Goal: Contribute content: Add original content to the website for others to see

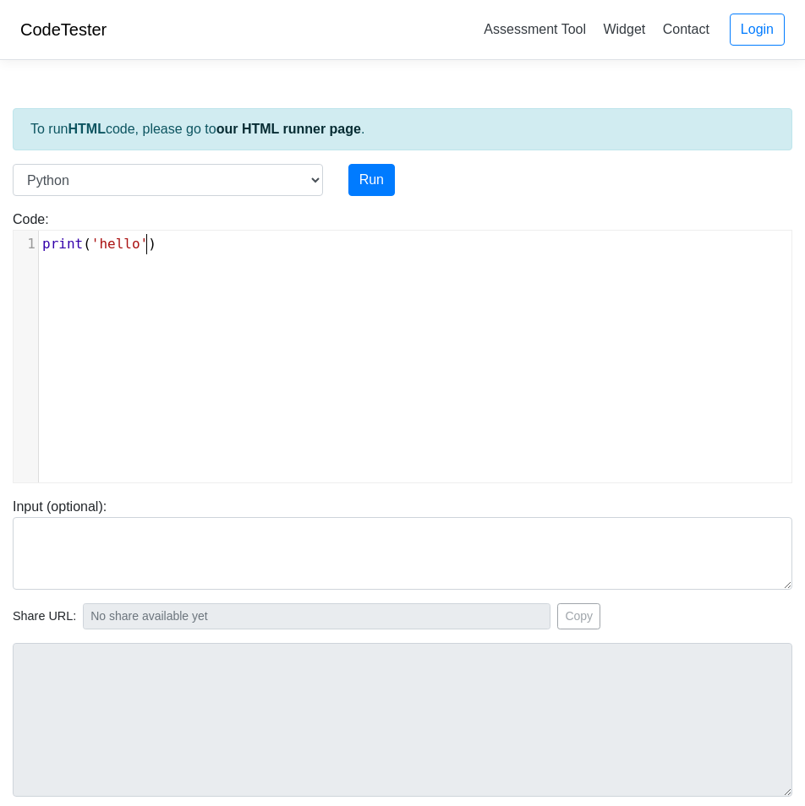
click at [206, 246] on pre "print ( 'hello' )" at bounding box center [421, 244] width 765 height 20
type textarea "print('hello')"
click at [206, 246] on pre "print ( 'hello' )" at bounding box center [421, 244] width 765 height 20
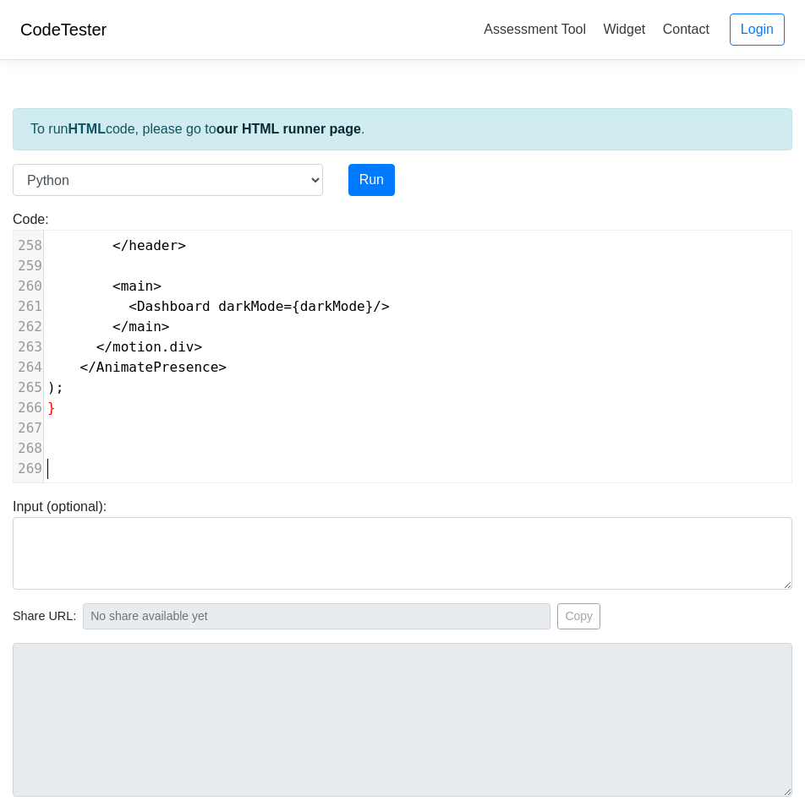
scroll to position [5212, 0]
click at [380, 166] on button "Run" at bounding box center [371, 180] width 46 height 32
type input "https://codetester.io/runner?s=R9W5M8J6Wx"
type textarea "Submission status: Runtime Error (NZEC) Stderr: File "script.py", line 1 import…"
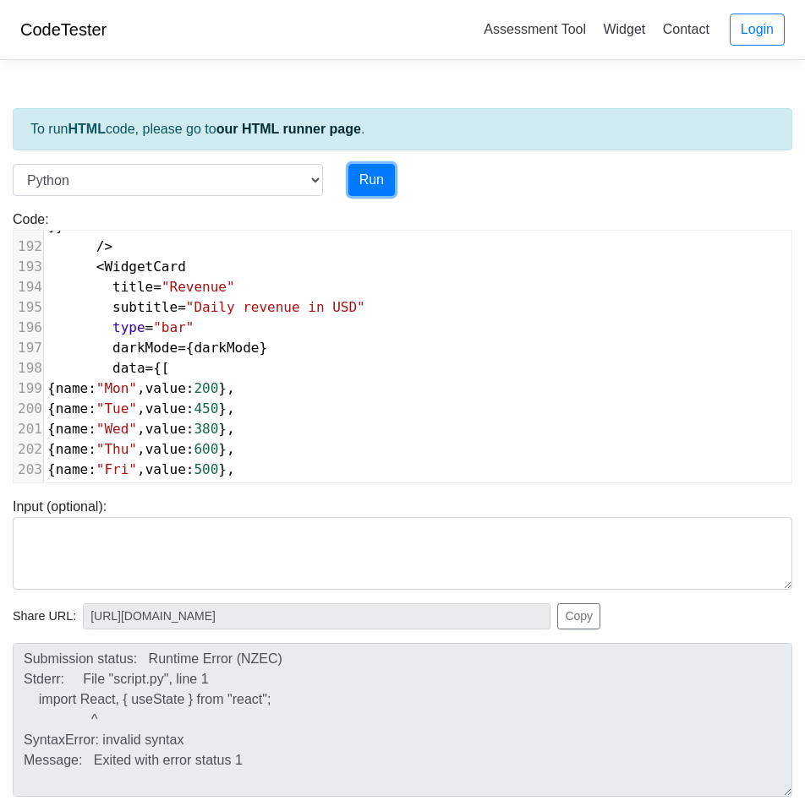
scroll to position [0, 0]
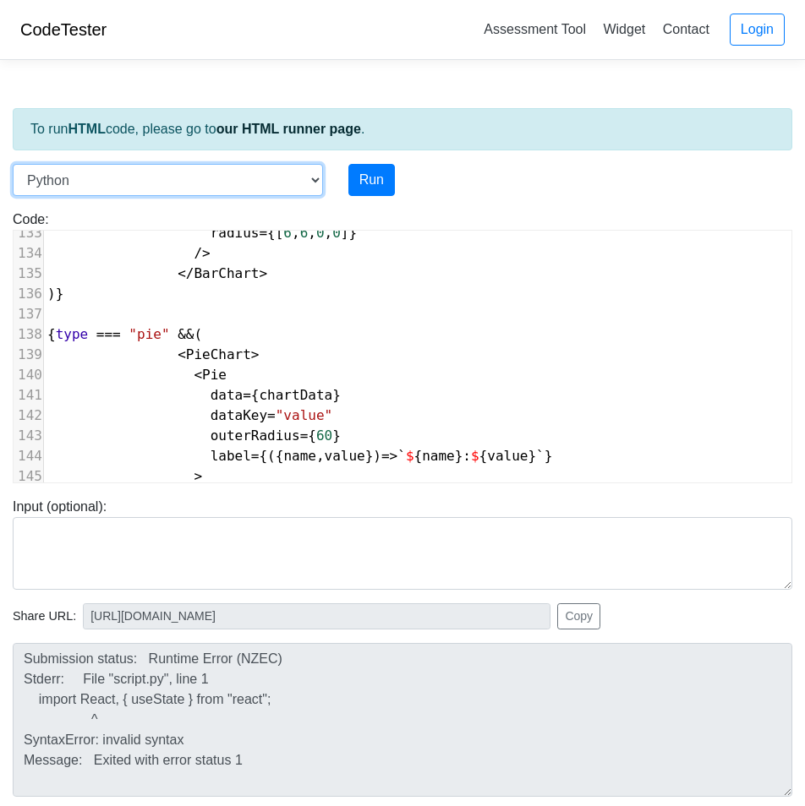
click at [315, 173] on select "C C++ Go Java Javascript Python Ruby" at bounding box center [168, 180] width 310 height 32
click at [147, 171] on select "C C++ Go Java Javascript Python Ruby" at bounding box center [168, 180] width 310 height 32
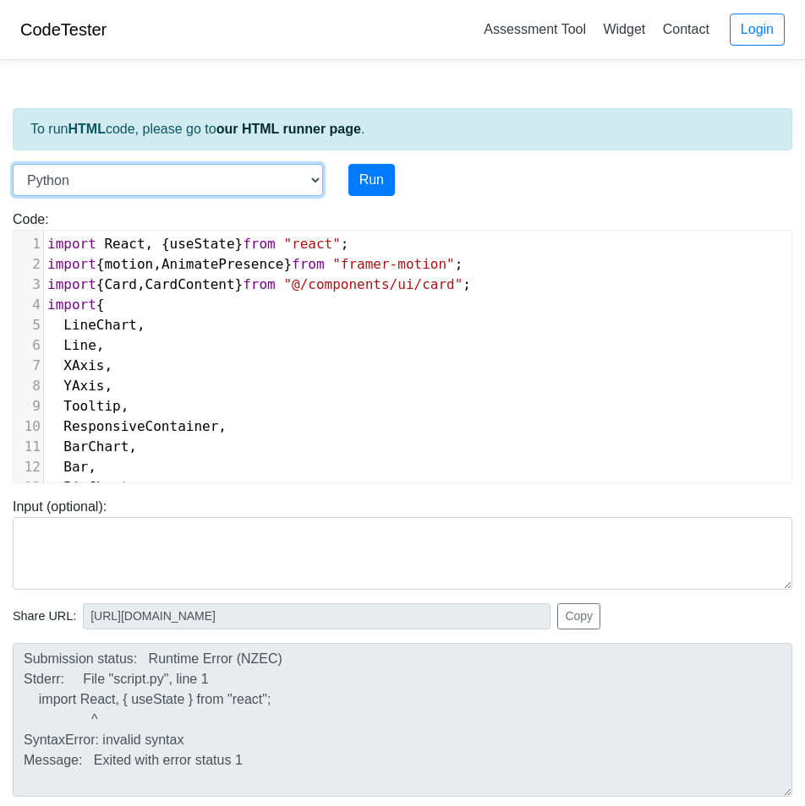
click at [158, 185] on select "C C++ Go Java Javascript Python Ruby" at bounding box center [168, 180] width 310 height 32
click at [271, 187] on select "C C++ Go Java Javascript Python Ruby" at bounding box center [168, 180] width 310 height 32
drag, startPoint x: 271, startPoint y: 187, endPoint x: 285, endPoint y: 184, distance: 13.8
click at [272, 187] on select "C C++ Go Java Javascript Python Ruby" at bounding box center [168, 180] width 310 height 32
click at [358, 302] on pre "import {" at bounding box center [500, 305] width 913 height 20
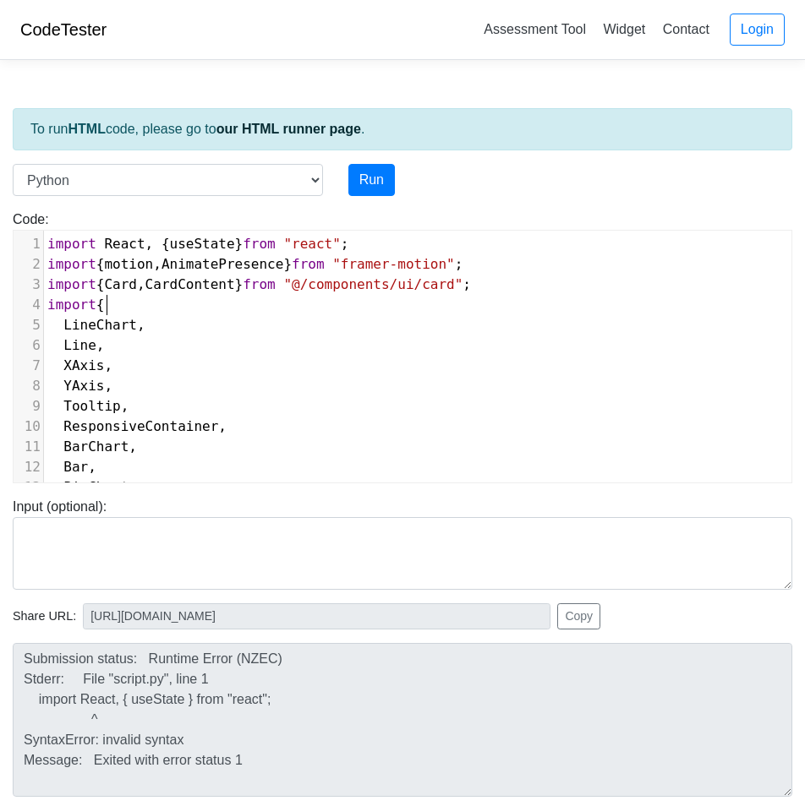
click at [358, 302] on pre "import {" at bounding box center [500, 305] width 913 height 20
type textarea "import {"
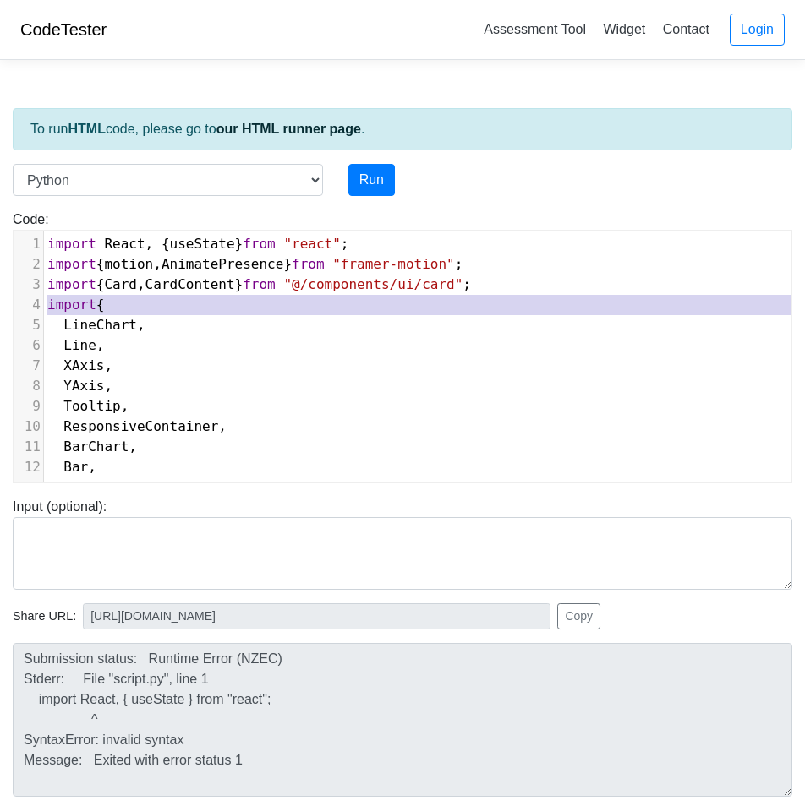
click at [358, 302] on pre "import {" at bounding box center [500, 305] width 913 height 20
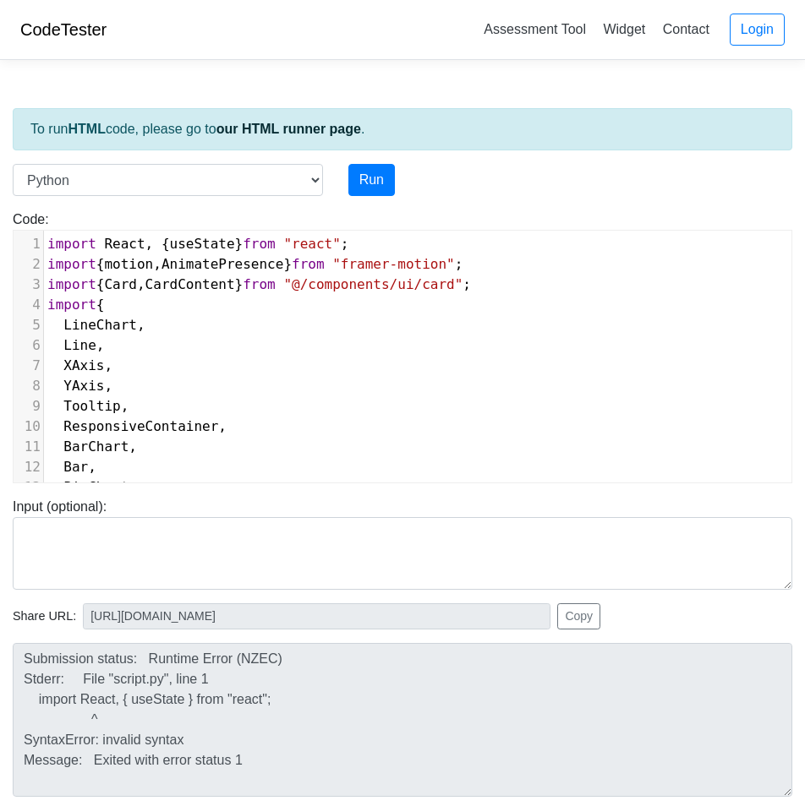
click at [359, 268] on span ""framer-motion"" at bounding box center [393, 264] width 123 height 16
type textarea "import { motion, AnimatePresence } from "framer-motion";"
click at [359, 268] on span ""framer-motion"" at bounding box center [393, 264] width 123 height 16
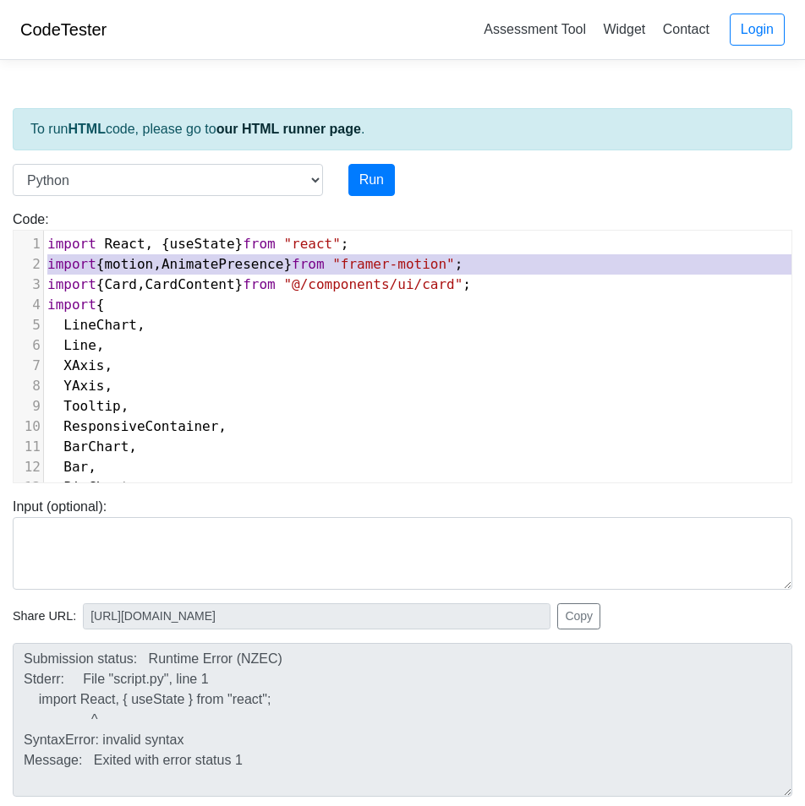
click at [359, 268] on span ""framer-motion"" at bounding box center [393, 264] width 123 height 16
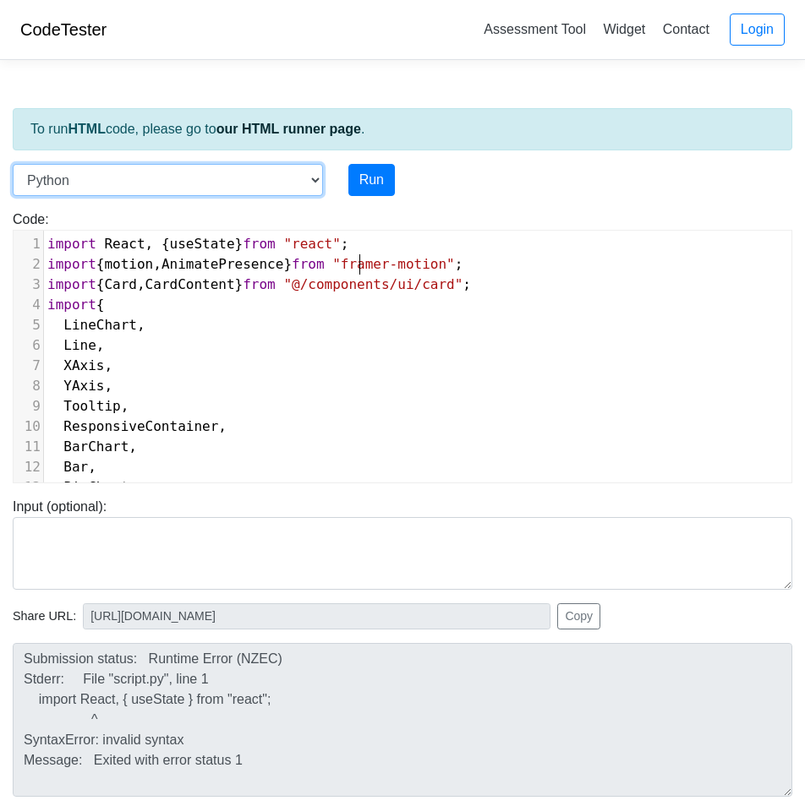
drag, startPoint x: 171, startPoint y: 165, endPoint x: 170, endPoint y: 181, distance: 16.1
click at [172, 167] on select "C C++ Go Java Javascript Python Ruby" at bounding box center [168, 180] width 310 height 32
select select "javascript"
click at [13, 164] on select "C C++ Go Java Javascript Python Ruby" at bounding box center [168, 180] width 310 height 32
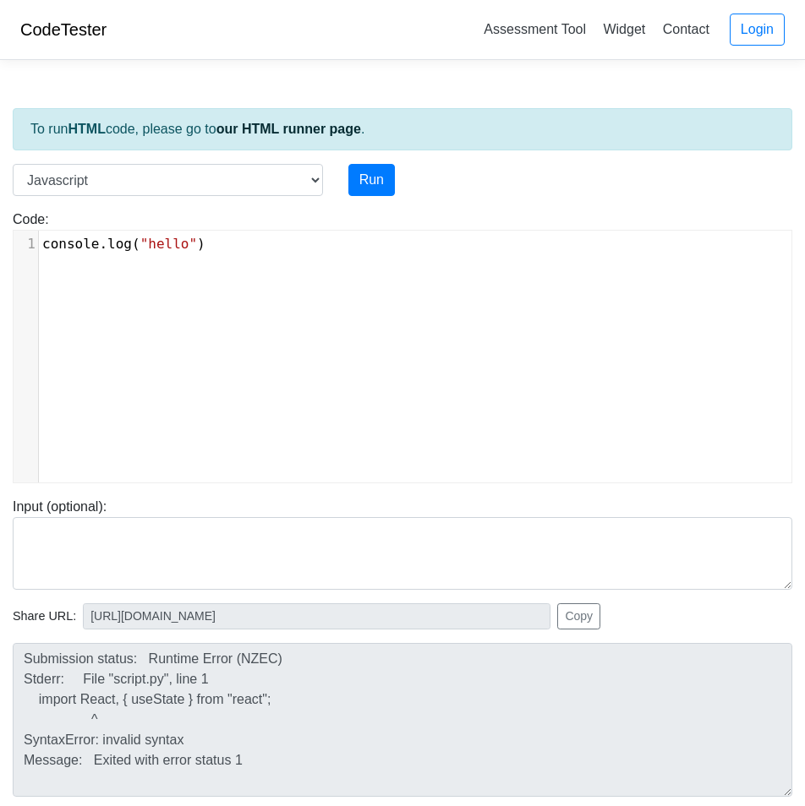
click at [207, 248] on pre "console . log ( "hello" )" at bounding box center [421, 244] width 765 height 20
type textarea "console.log("hello")"
click at [207, 248] on pre "console . log ( "hello" )" at bounding box center [421, 244] width 765 height 20
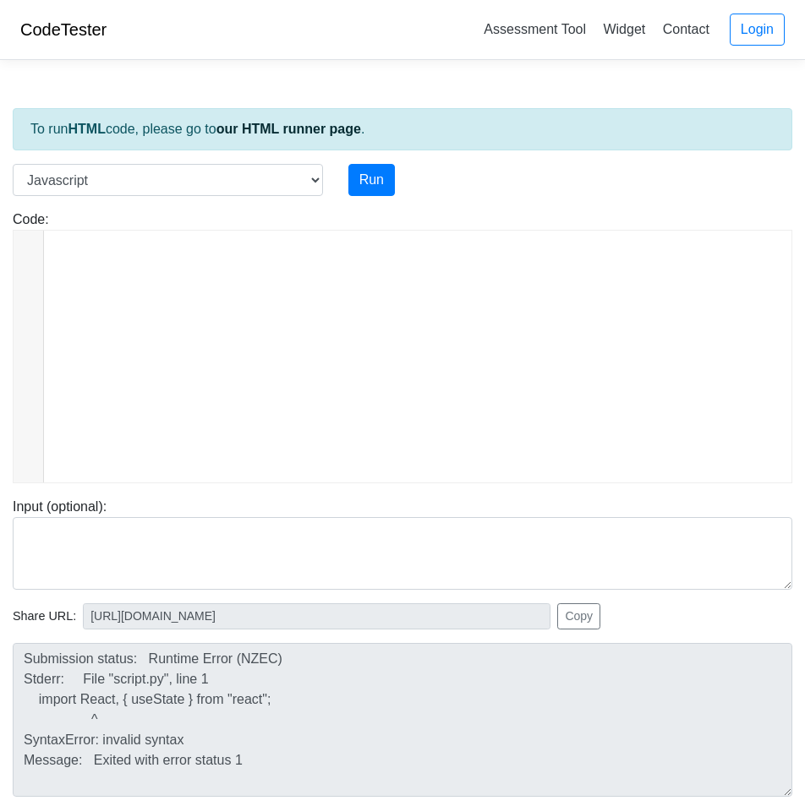
scroll to position [4319, 0]
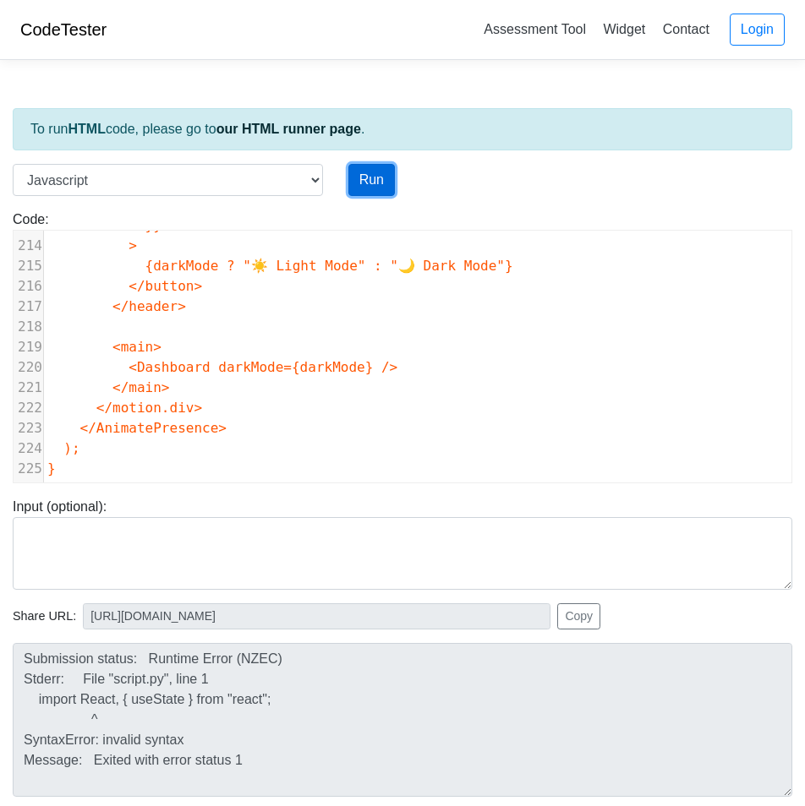
click at [377, 173] on button "Run" at bounding box center [371, 180] width 46 height 32
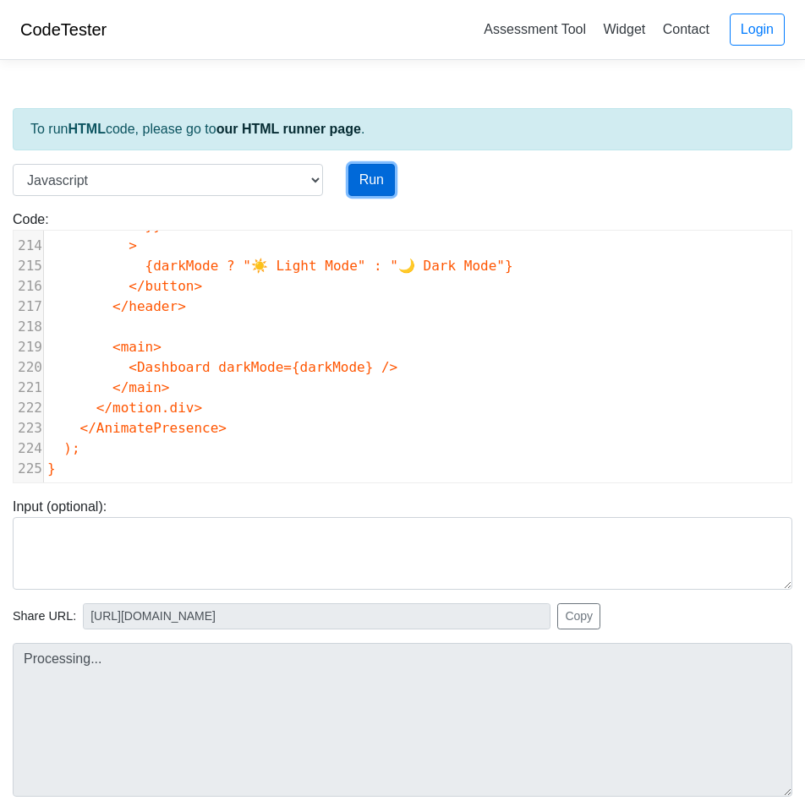
type input "https://codetester.io/runner?s=JOXYY03ZX8"
type textarea "Submission status: Runtime Error (NZEC) Stderr: /box/script.js:1 import React, …"
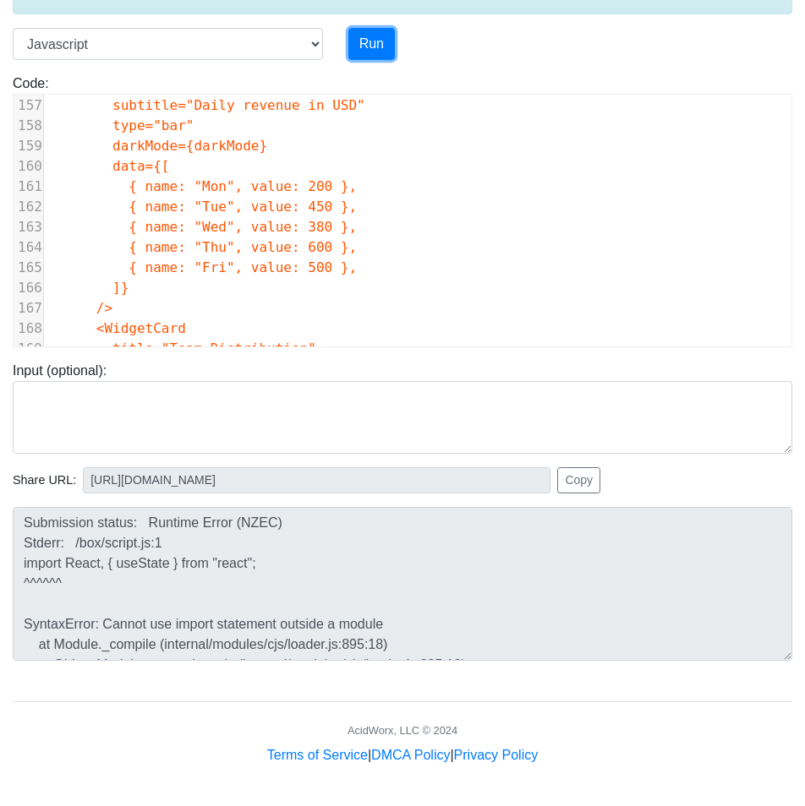
scroll to position [3149, 0]
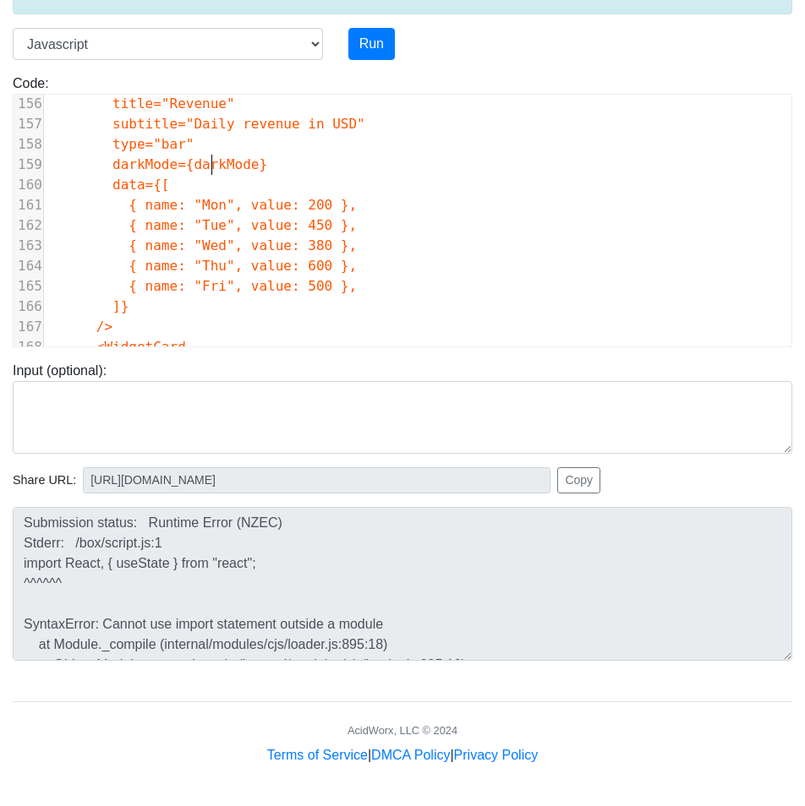
click at [214, 161] on span "darkMode={darkMode}" at bounding box center [189, 164] width 155 height 16
type textarea "darkMode={darkMode}"
click at [214, 161] on span "darkMode={darkMode}" at bounding box center [189, 164] width 155 height 16
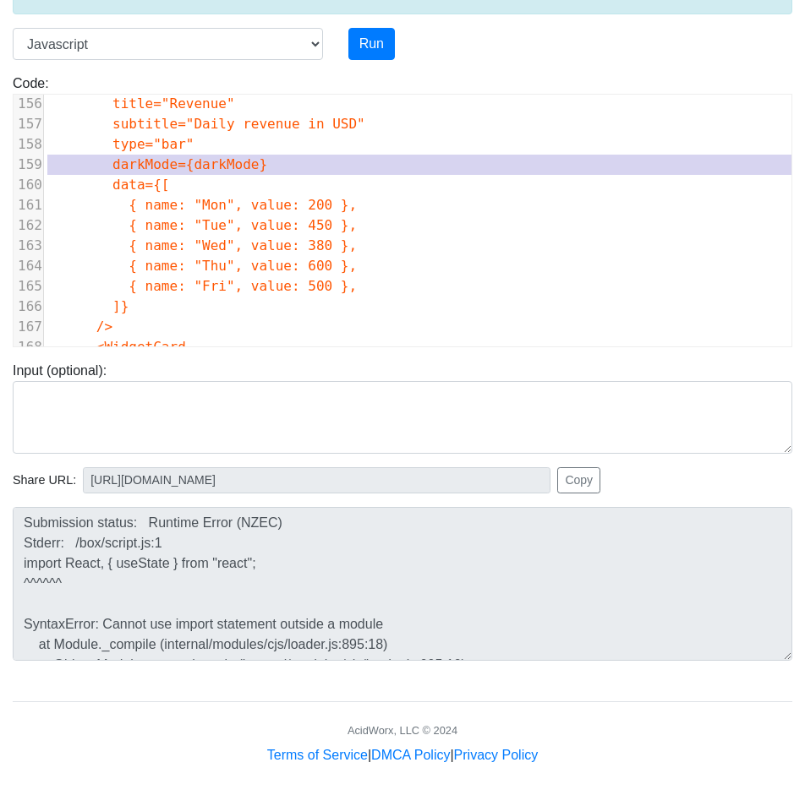
click at [214, 161] on span "darkMode={darkMode}" at bounding box center [189, 164] width 155 height 16
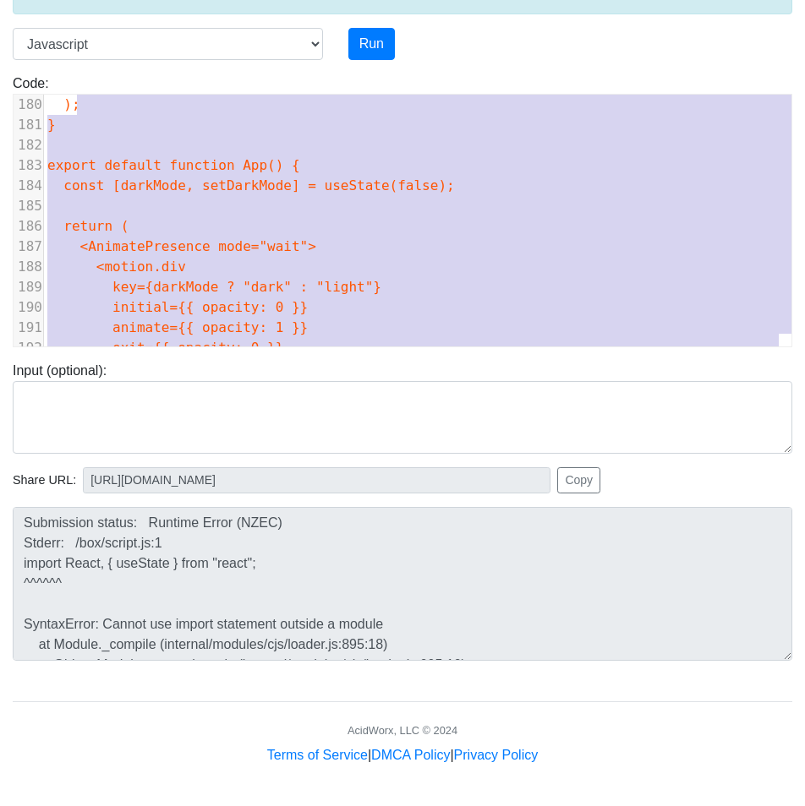
scroll to position [3574, 0]
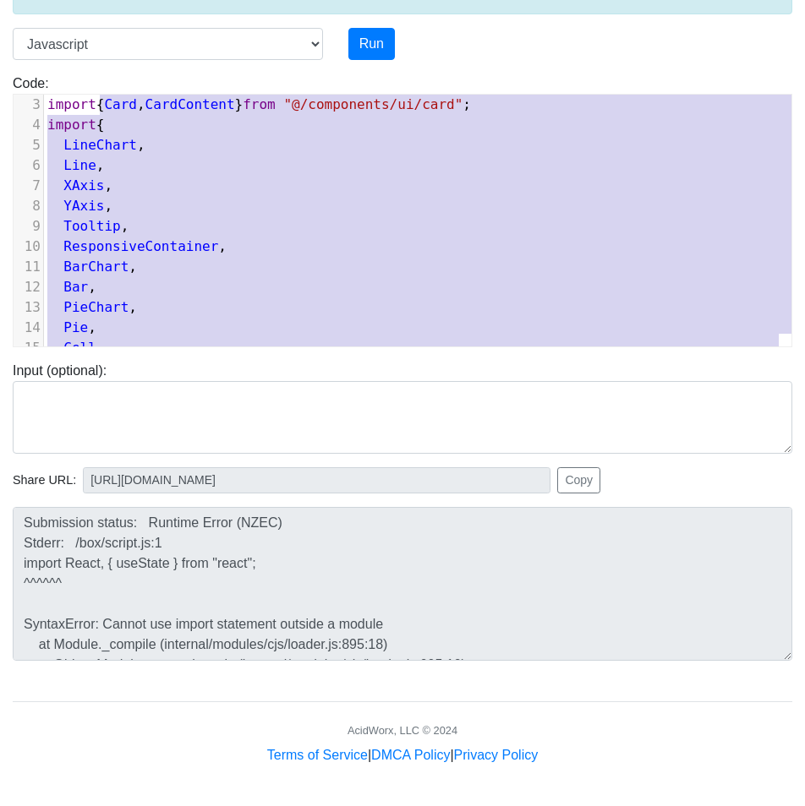
type textarea "import React, { useState } from "react"; import { motion, AnimatePresence } fro…"
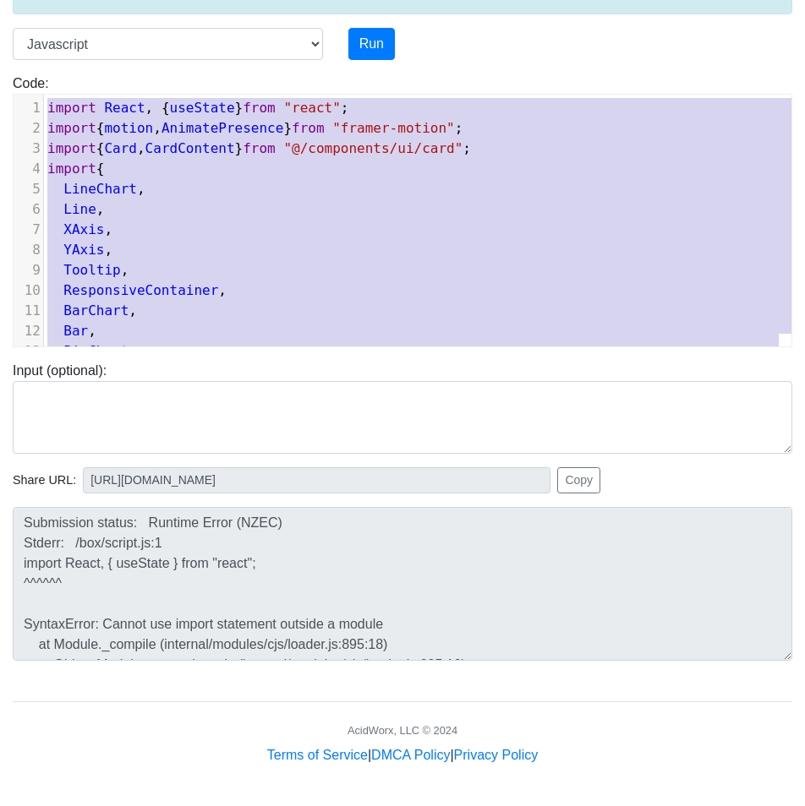
drag, startPoint x: 62, startPoint y: 316, endPoint x: 102, endPoint y: 49, distance: 270.2
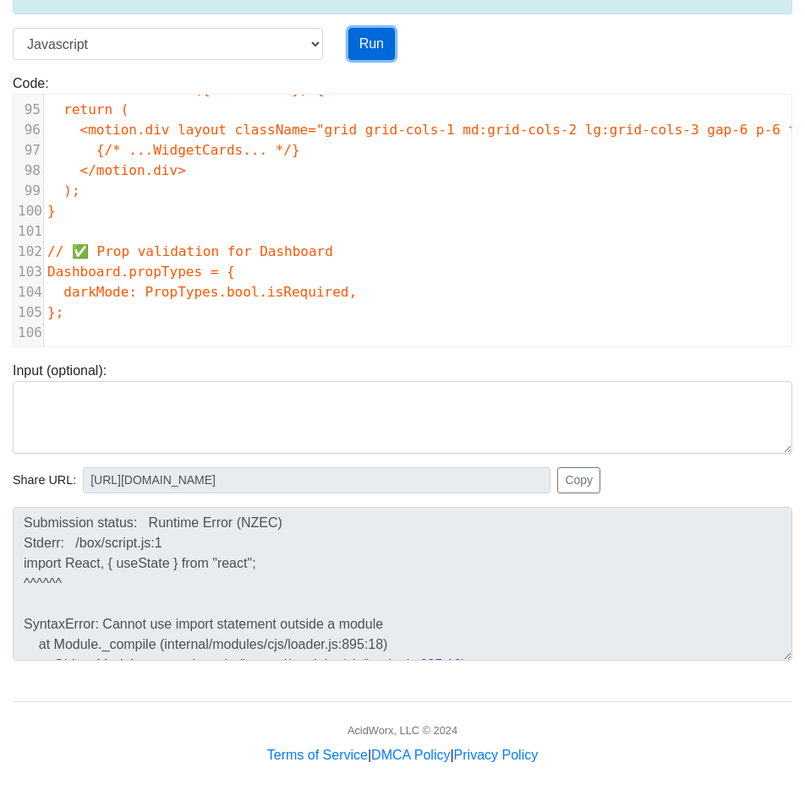
click at [353, 39] on button "Run" at bounding box center [371, 44] width 46 height 32
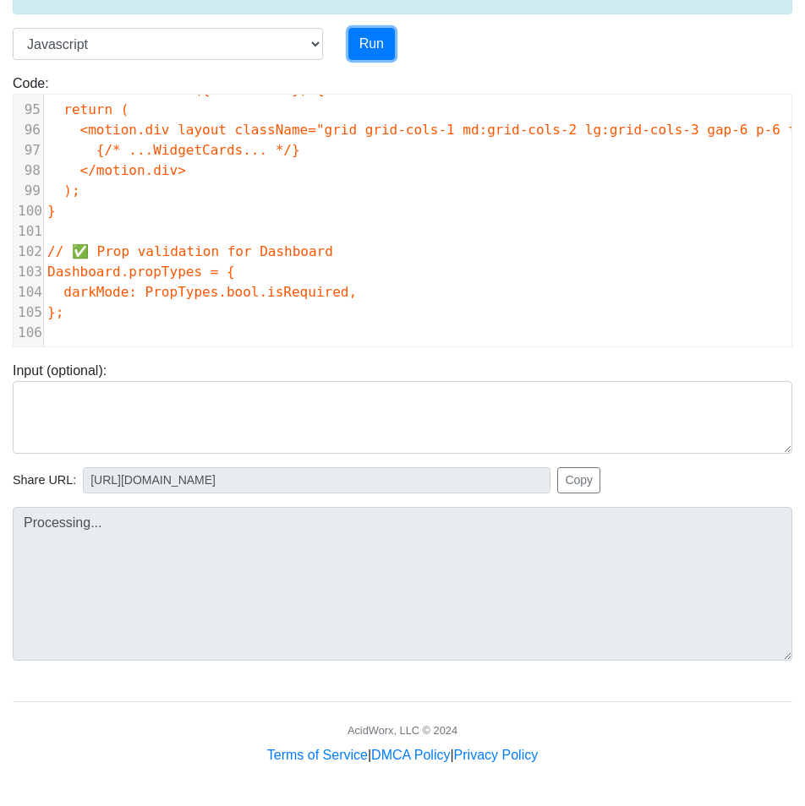
type input "https://codetester.io/runner?s=mVzERGeAWe"
type textarea "Submission status: Runtime Error (NZEC) Stderr: /box/script.js:1 import React, …"
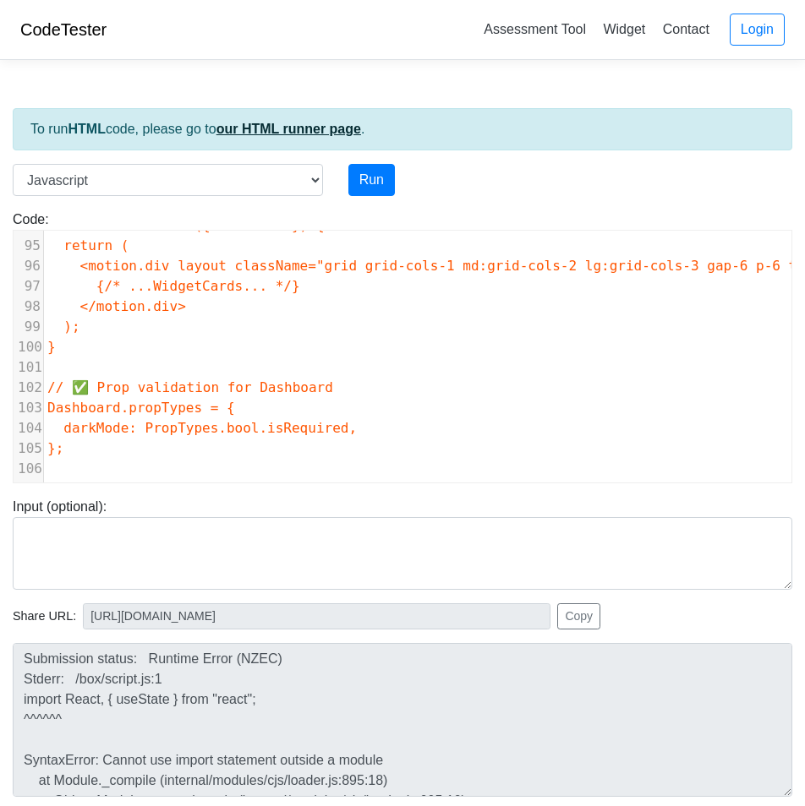
click at [306, 123] on link "our HTML runner page" at bounding box center [288, 129] width 145 height 14
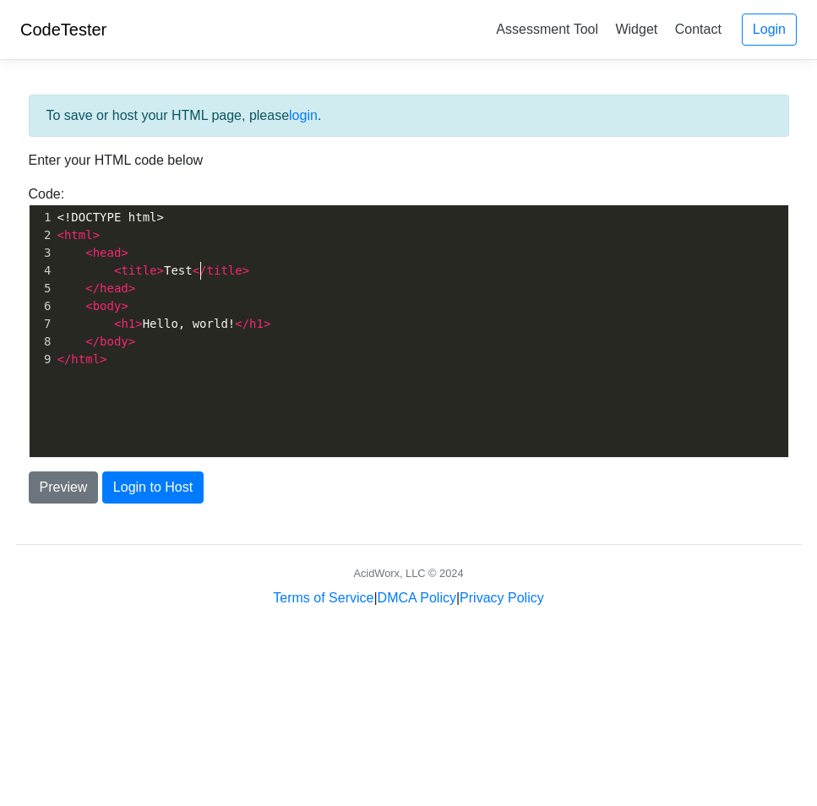
scroll to position [6, 0]
click at [207, 265] on span "title" at bounding box center [225, 271] width 36 height 14
type textarea "<title>Test</title>"
click at [207, 265] on span "title" at bounding box center [225, 271] width 36 height 14
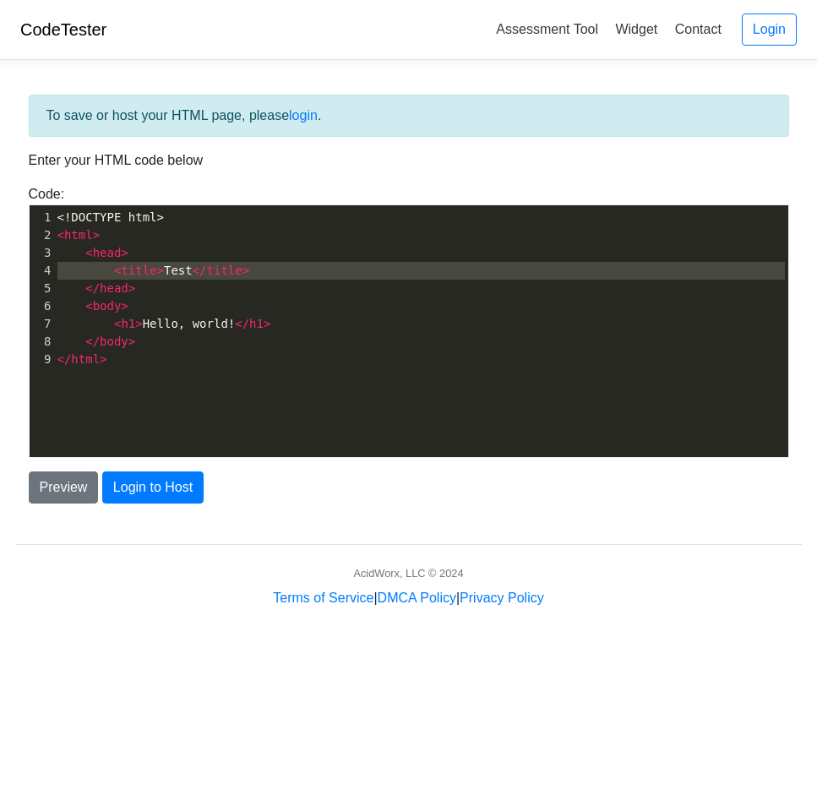
click at [207, 265] on span "title" at bounding box center [225, 271] width 36 height 14
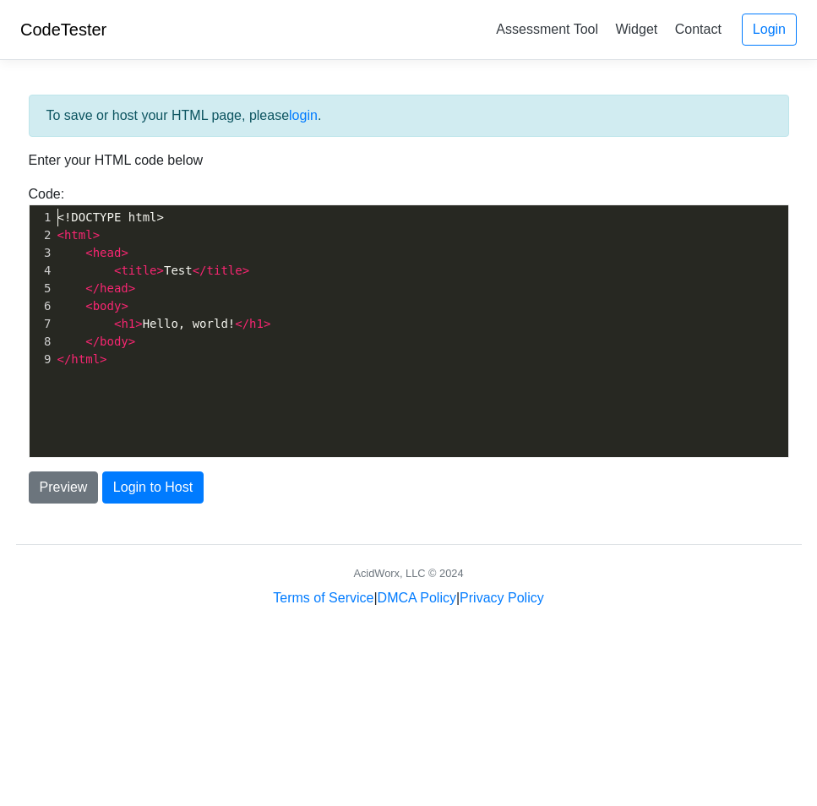
type textarea "<!DOCTYPE html> <html> <head> <title>Test</title> </head> <body> <h1>Hello, wor…"
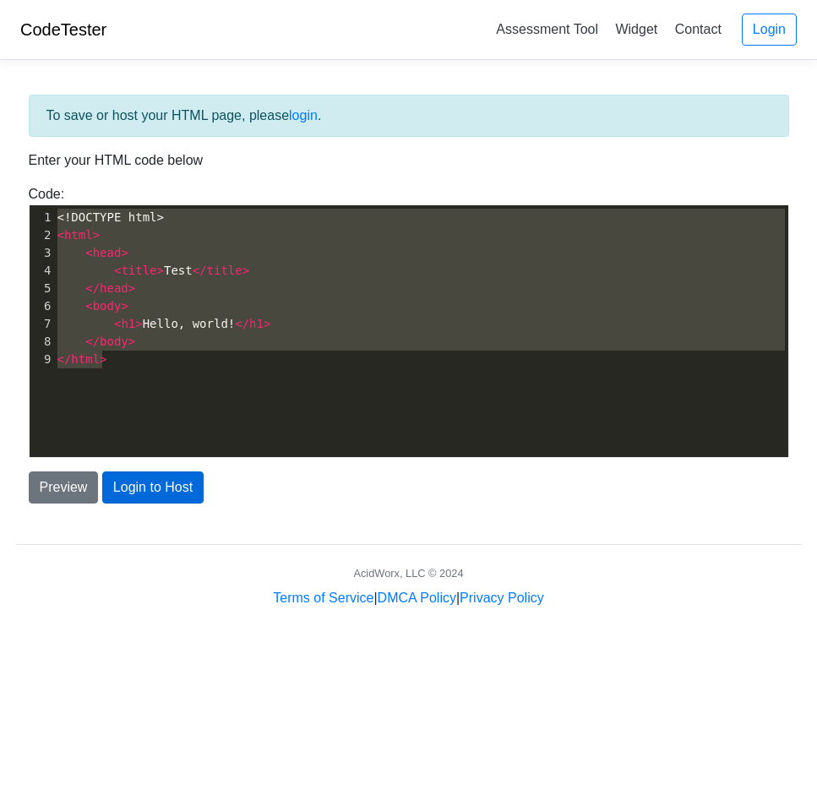
drag, startPoint x: 56, startPoint y: 218, endPoint x: 193, endPoint y: 475, distance: 291.2
click at [193, 475] on div "To save or host your HTML page, please login . Enter your HTML code below Code:…" at bounding box center [409, 299] width 786 height 409
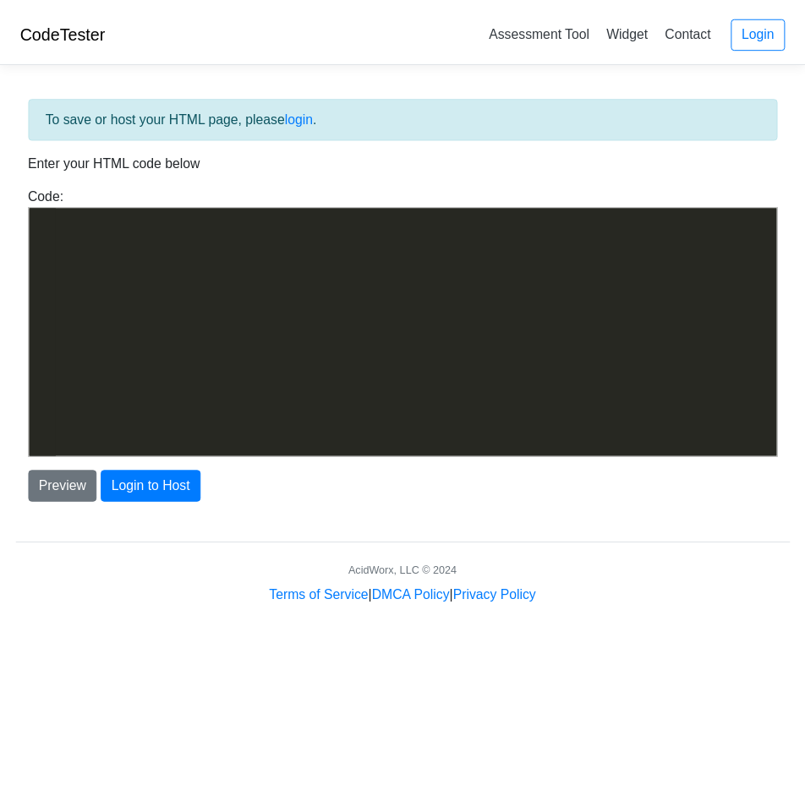
scroll to position [1641, 0]
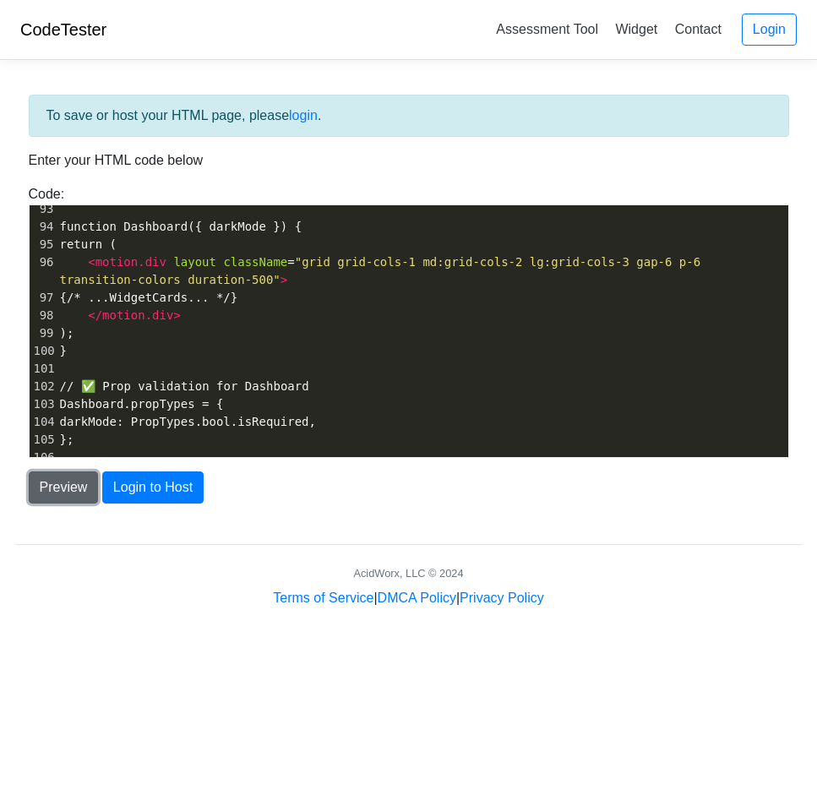
click at [73, 494] on button "Preview" at bounding box center [64, 488] width 70 height 32
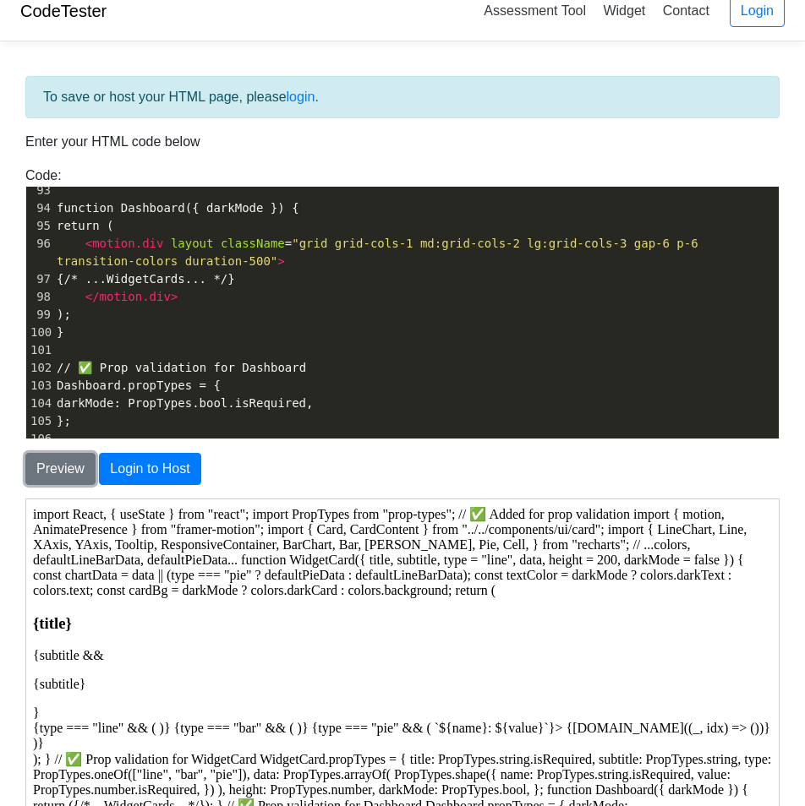
scroll to position [0, 0]
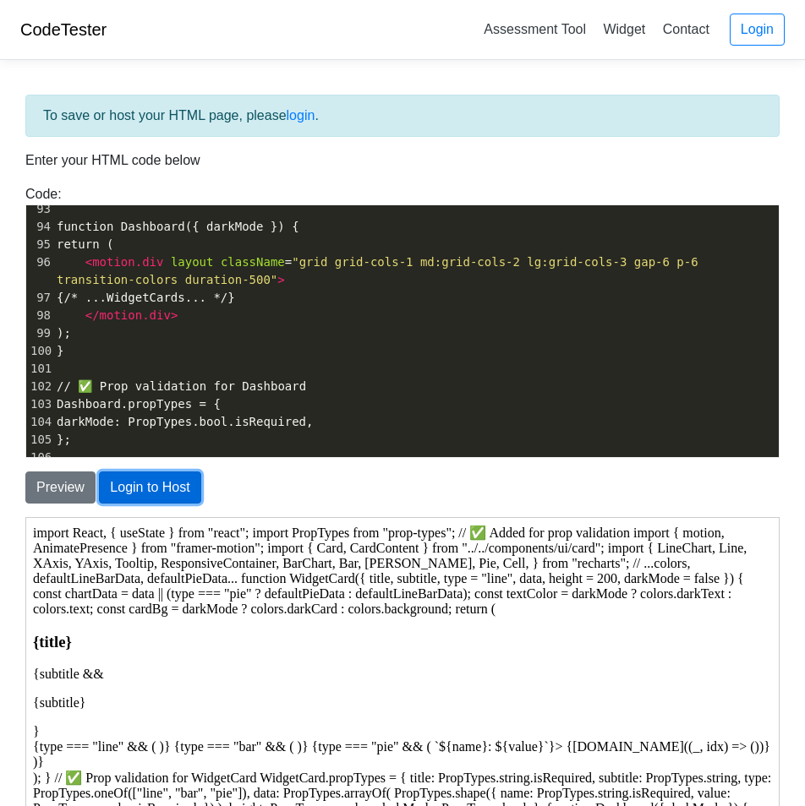
click at [188, 494] on button "Login to Host" at bounding box center [149, 488] width 101 height 32
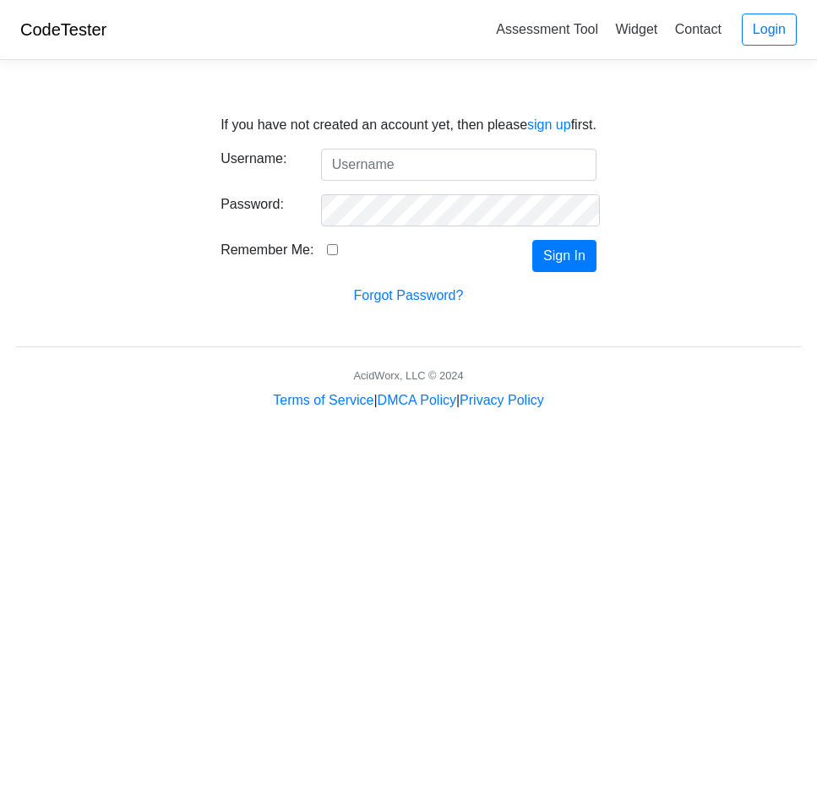
click at [380, 175] on input "Username:" at bounding box center [459, 165] width 276 height 32
click at [485, 312] on div "If you have not created an account yet, then please sign up first. Username: Pa…" at bounding box center [408, 242] width 811 height 337
click at [547, 127] on link "sign up" at bounding box center [549, 124] width 44 height 14
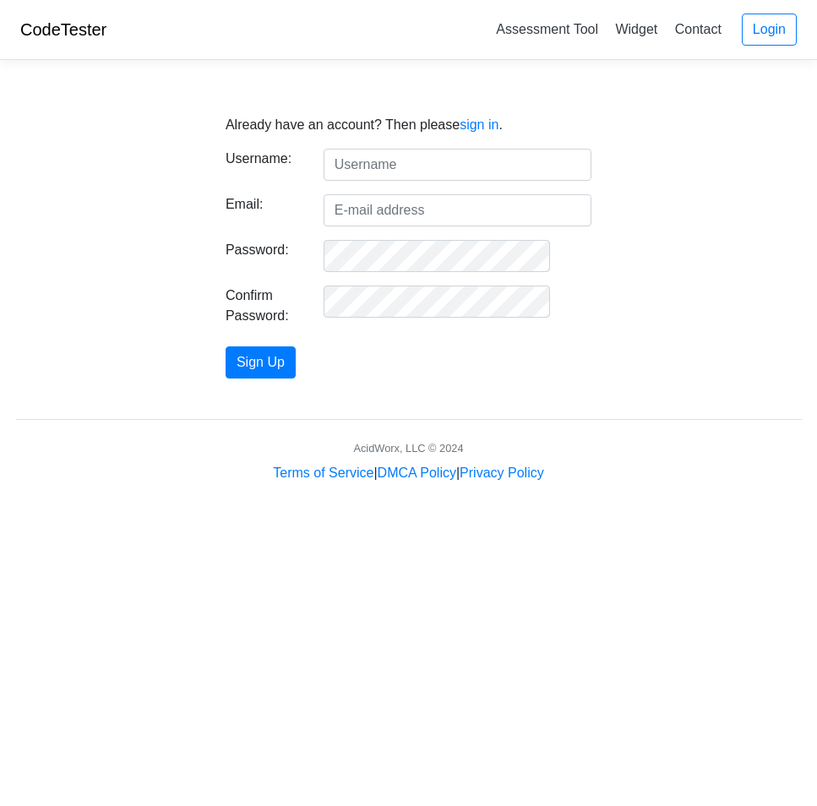
click at [496, 164] on input "text" at bounding box center [458, 165] width 268 height 32
type input "Border_Panda05"
click at [419, 205] on input "Email:" at bounding box center [458, 210] width 268 height 32
type input "ethankemper33@gmail.com"
click at [226, 347] on button "Sign Up" at bounding box center [261, 363] width 70 height 32
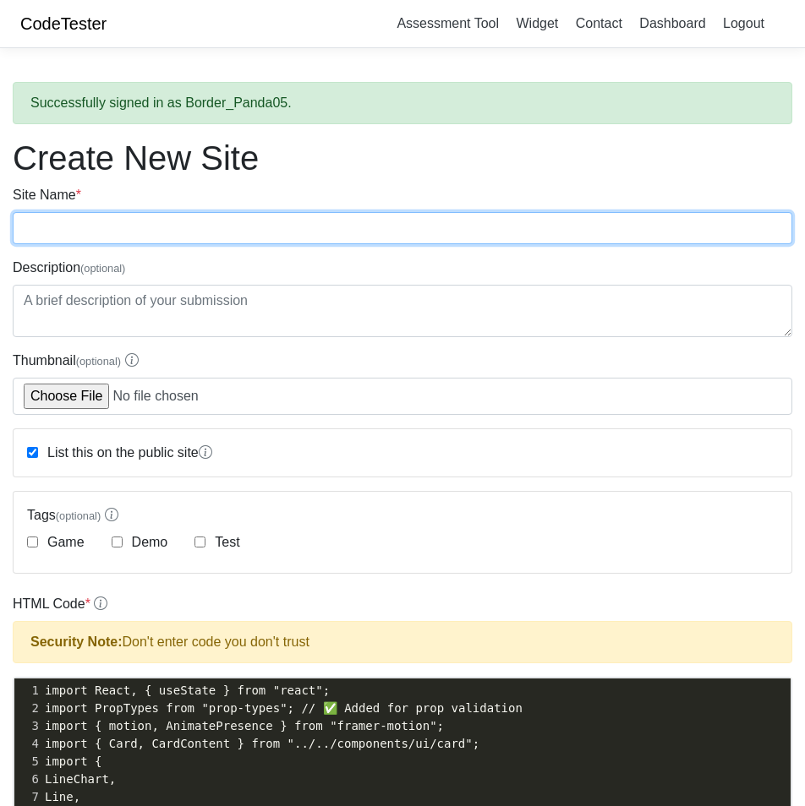
click at [226, 217] on input "Site Name *" at bounding box center [402, 228] width 779 height 32
type input "AI Chief of Staff"
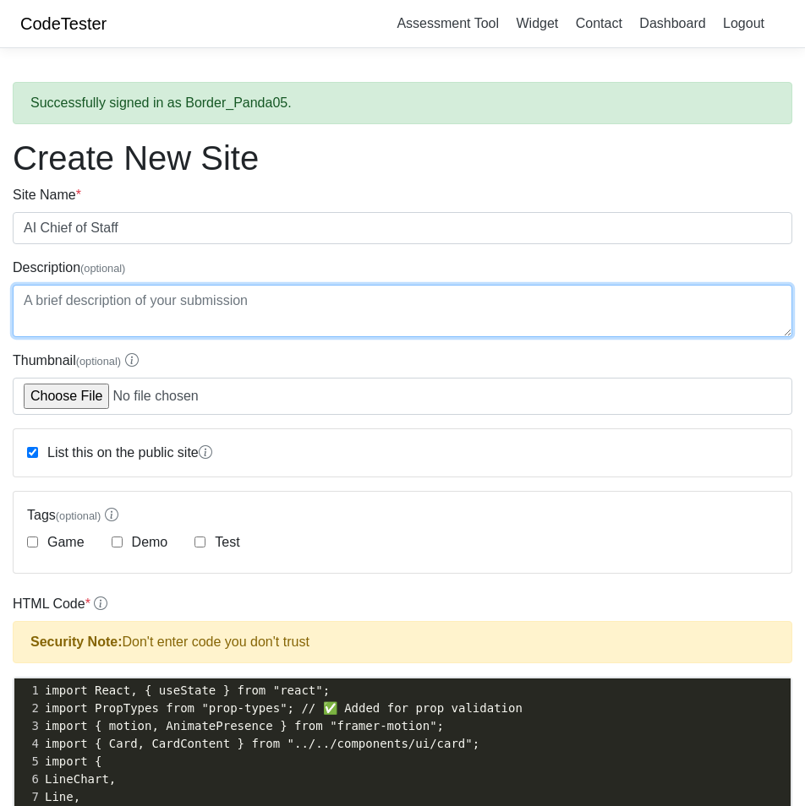
click at [237, 297] on textarea "Description (optional)" at bounding box center [402, 311] width 779 height 52
paste textarea "Loremip d sitam, consectetu adipiscin elit seddo’e temp incidid utla — et dolor…"
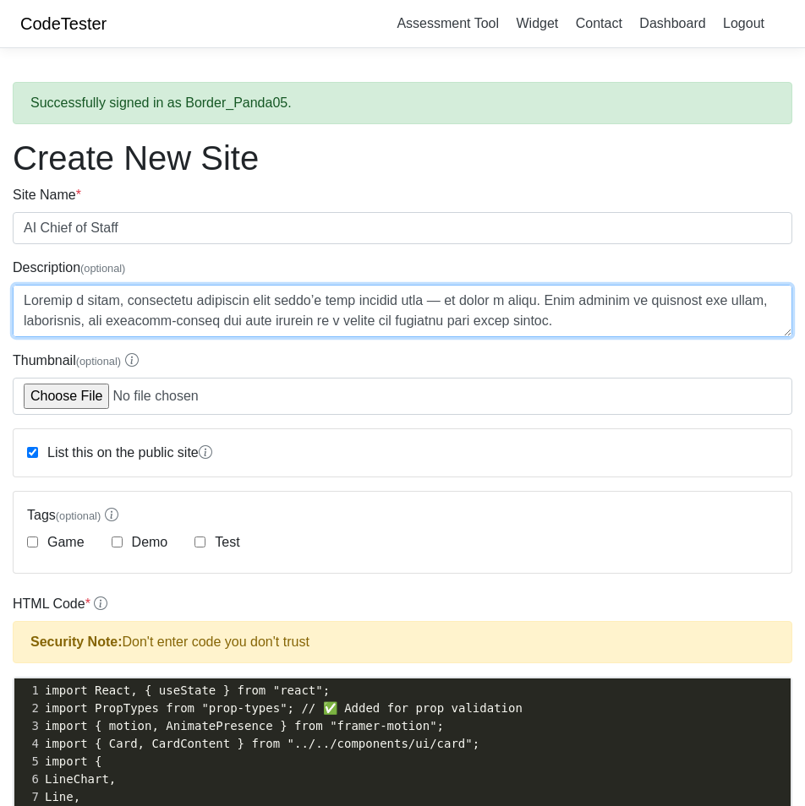
type textarea "Imagine a sleek, responsive dashboard that doesn’t just display data — it tells…"
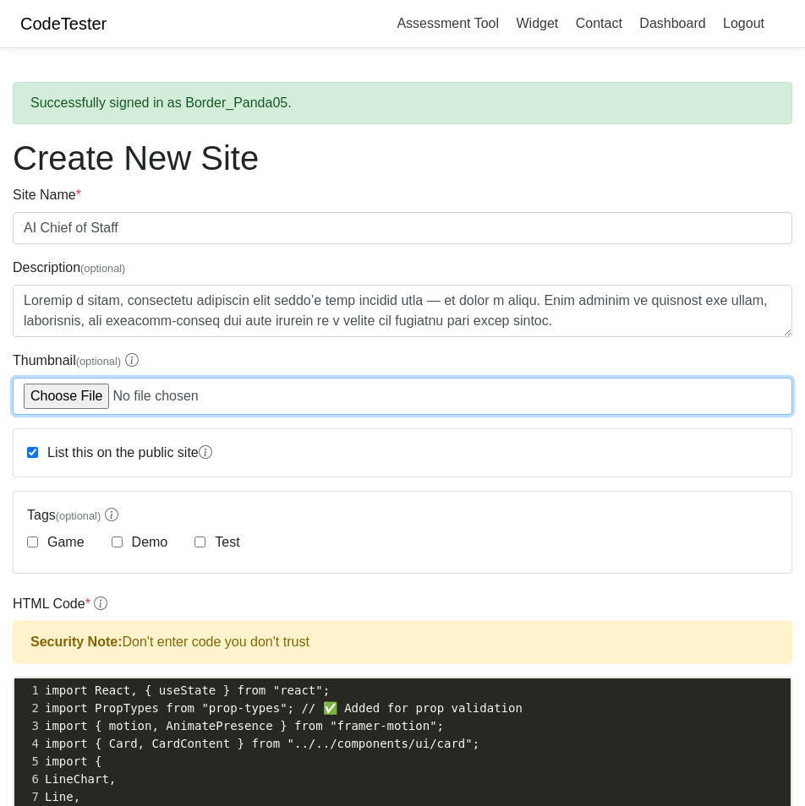
click at [72, 397] on input "Thumbnail (optional)" at bounding box center [402, 396] width 779 height 37
type input "C:\fakepath\ChatGPT Image Aug 27, 2025, 02_12_18 AM.png"
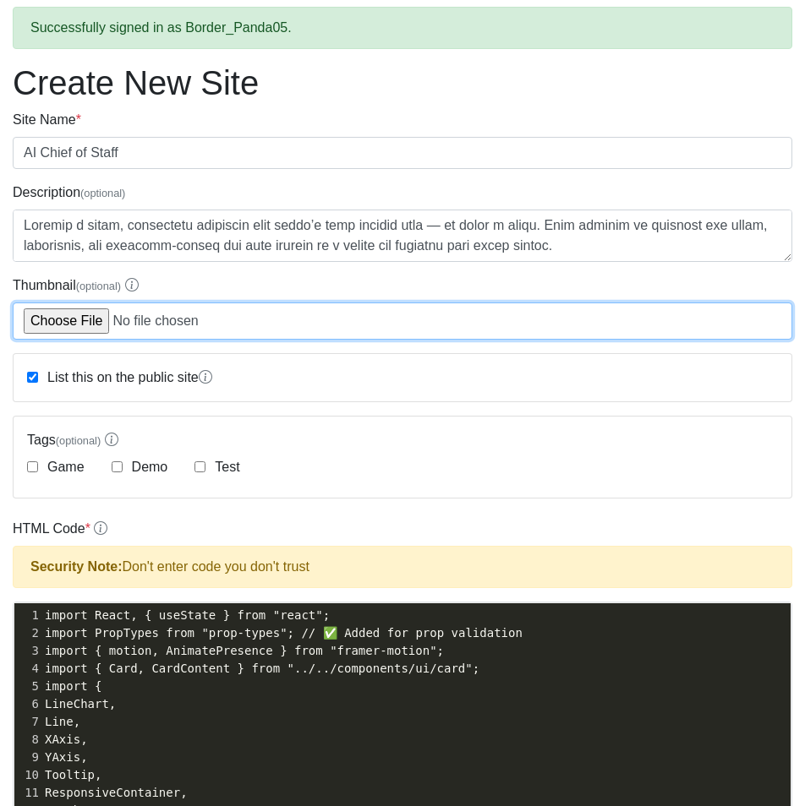
scroll to position [169, 0]
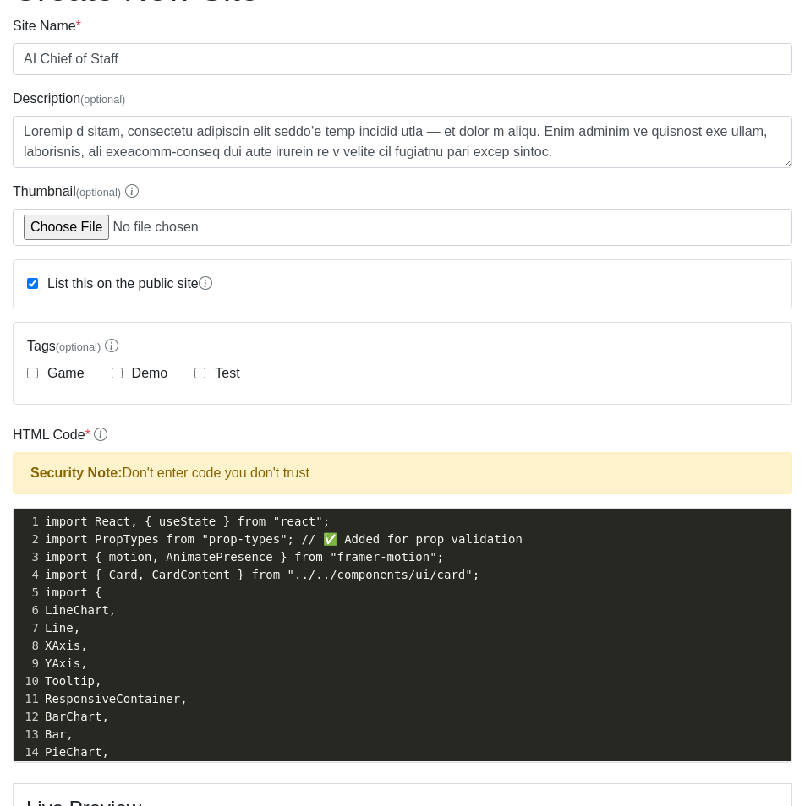
click at [124, 376] on div "Demo" at bounding box center [140, 373] width 57 height 20
click at [117, 374] on input "Demo" at bounding box center [117, 373] width 11 height 11
checkbox input "true"
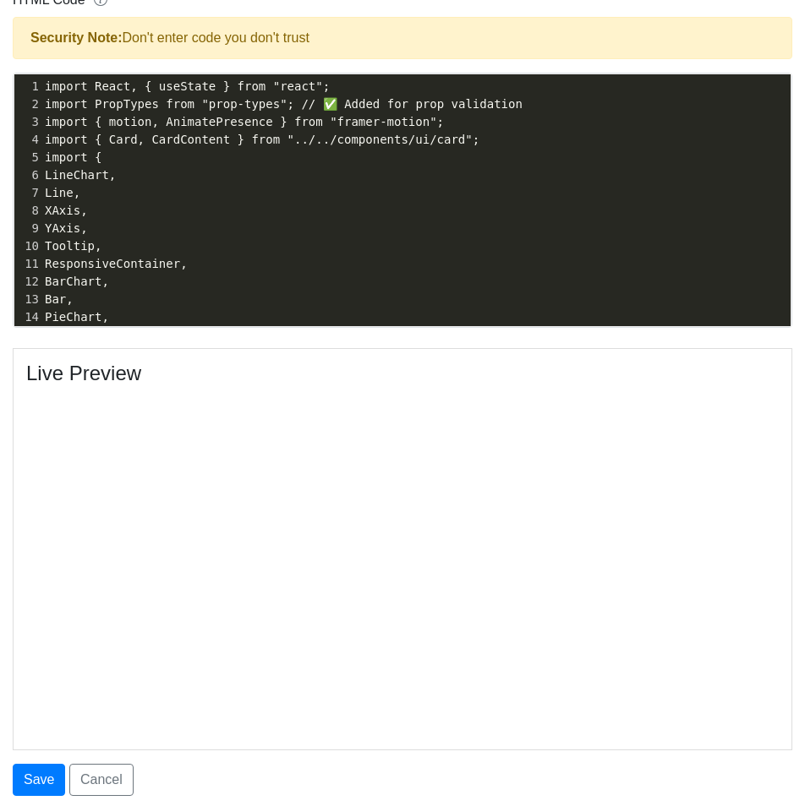
scroll to position [739, 0]
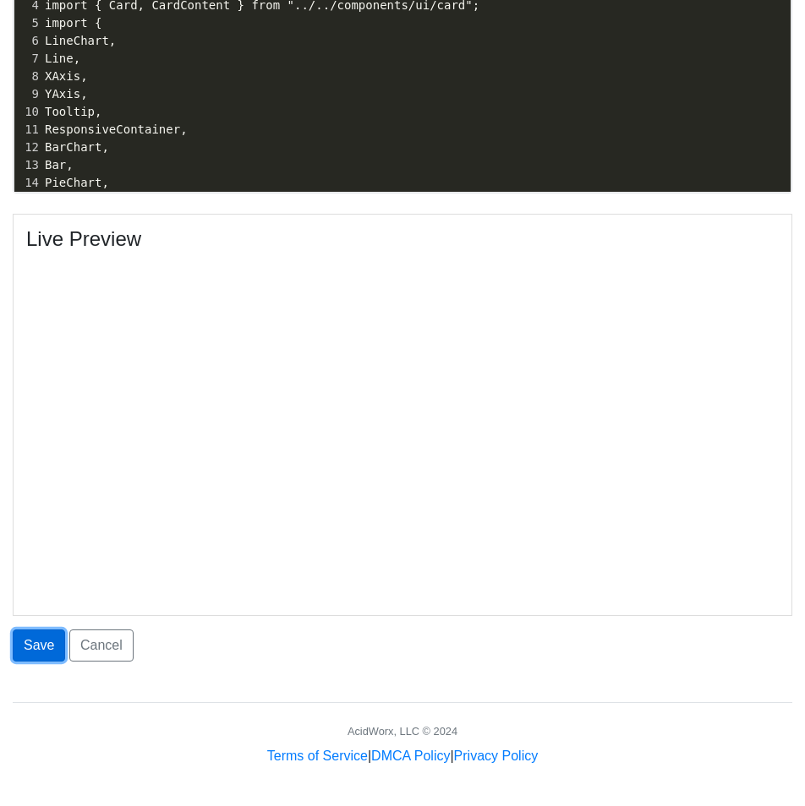
click at [36, 635] on button "Save" at bounding box center [39, 646] width 52 height 32
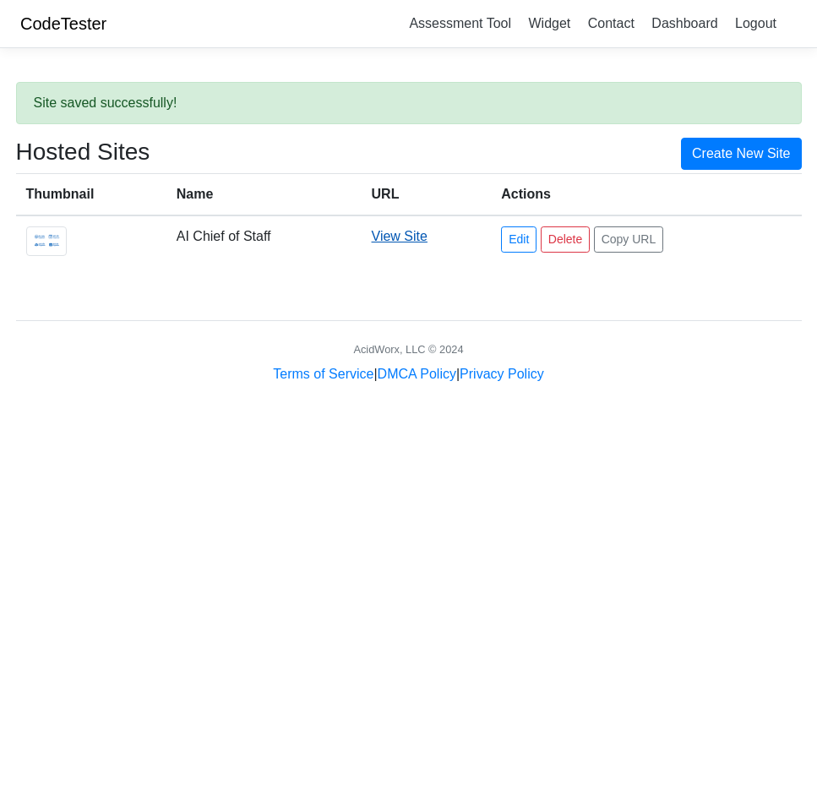
click at [407, 236] on link "View Site" at bounding box center [400, 236] width 56 height 14
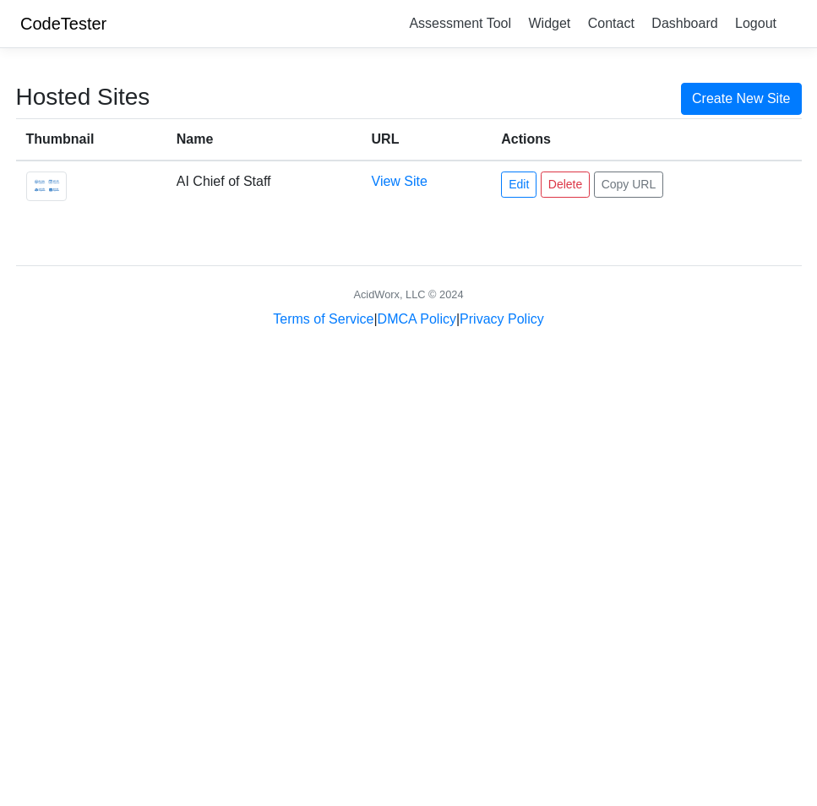
click at [30, 194] on img at bounding box center [46, 187] width 41 height 30
click at [406, 175] on link "View Site" at bounding box center [400, 181] width 56 height 14
click at [560, 188] on link "Delete" at bounding box center [565, 185] width 49 height 26
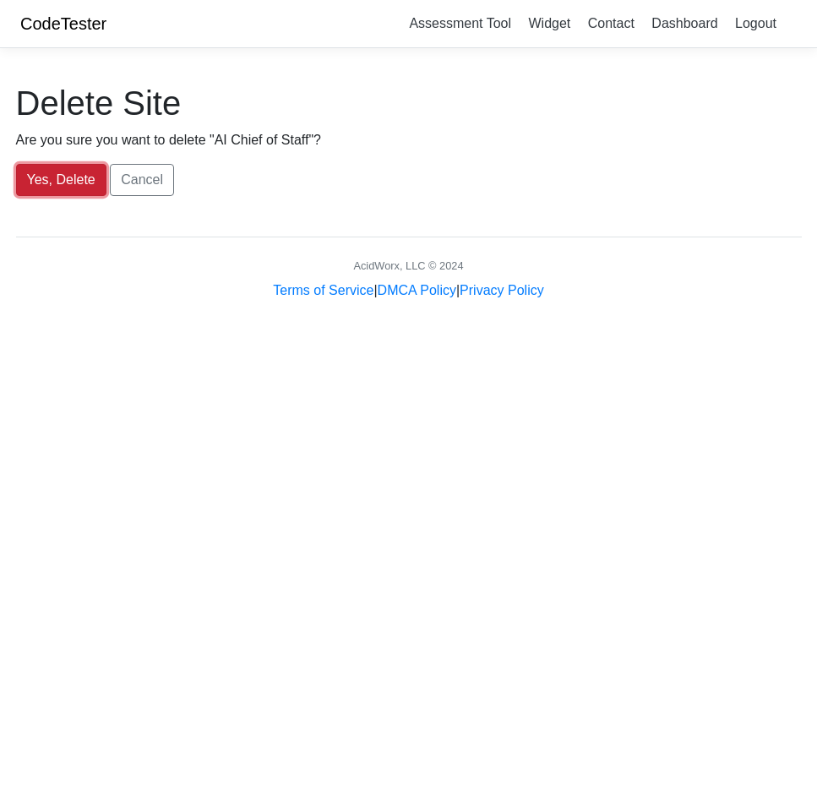
click at [48, 178] on button "Yes, Delete" at bounding box center [61, 180] width 90 height 32
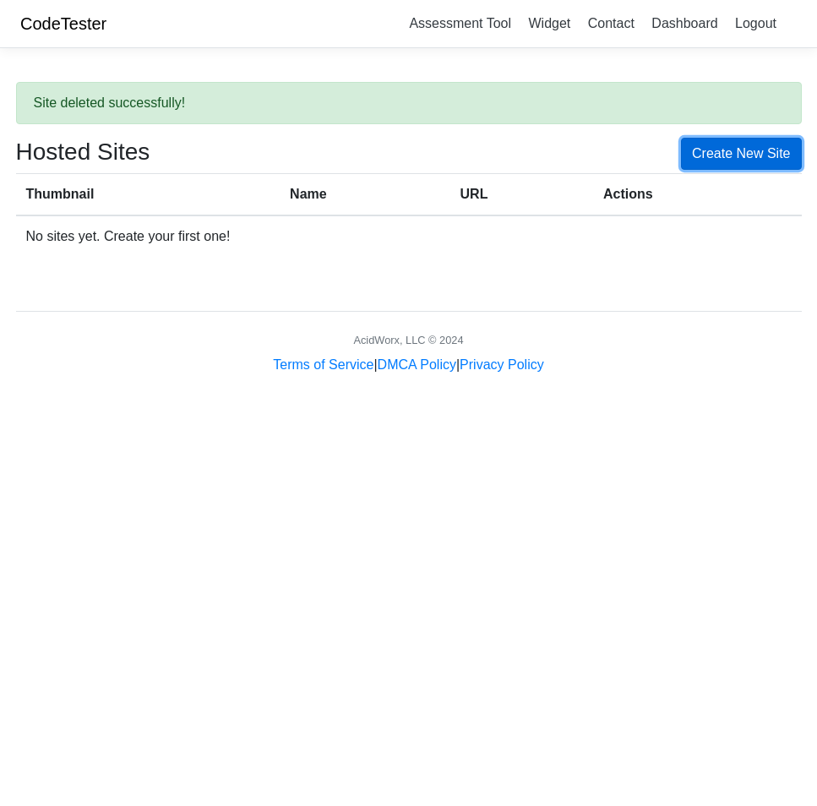
click at [722, 156] on link "Create New Site" at bounding box center [741, 154] width 121 height 32
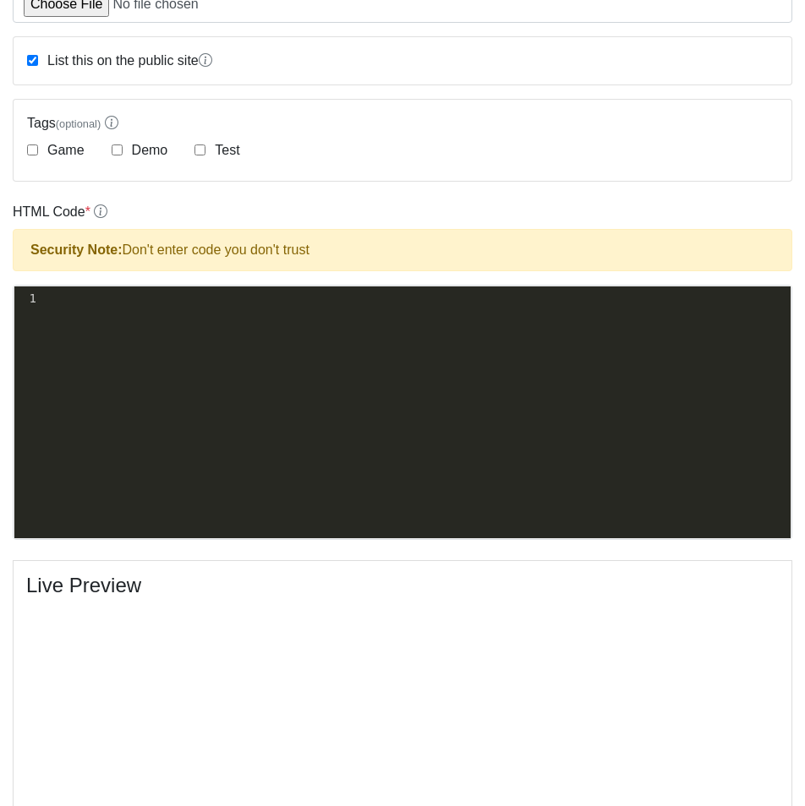
scroll to position [338, 0]
